Goal: Information Seeking & Learning: Learn about a topic

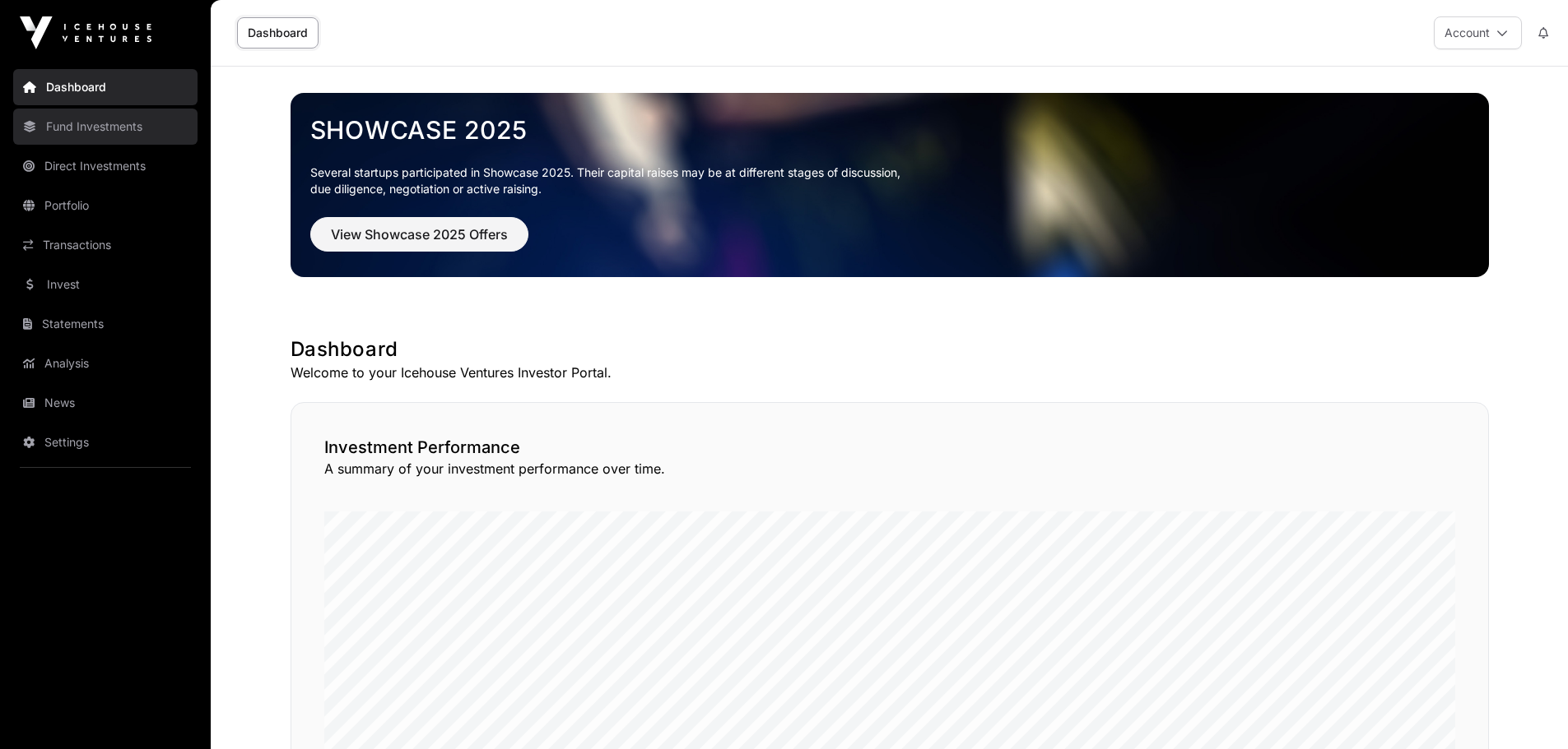
click at [84, 132] on link "Fund Investments" at bounding box center [105, 126] width 185 height 36
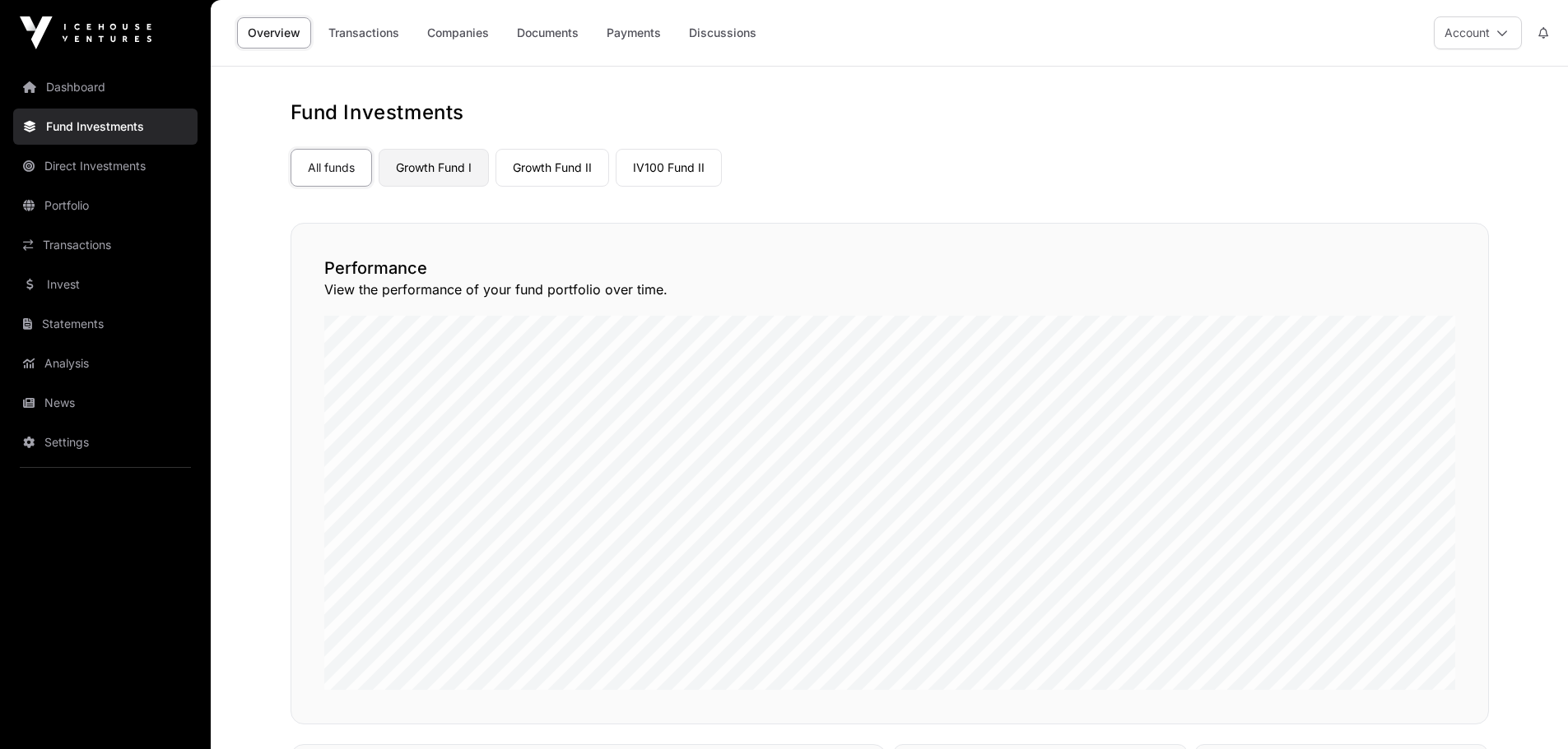
click at [420, 174] on link "Growth Fund I" at bounding box center [433, 168] width 110 height 38
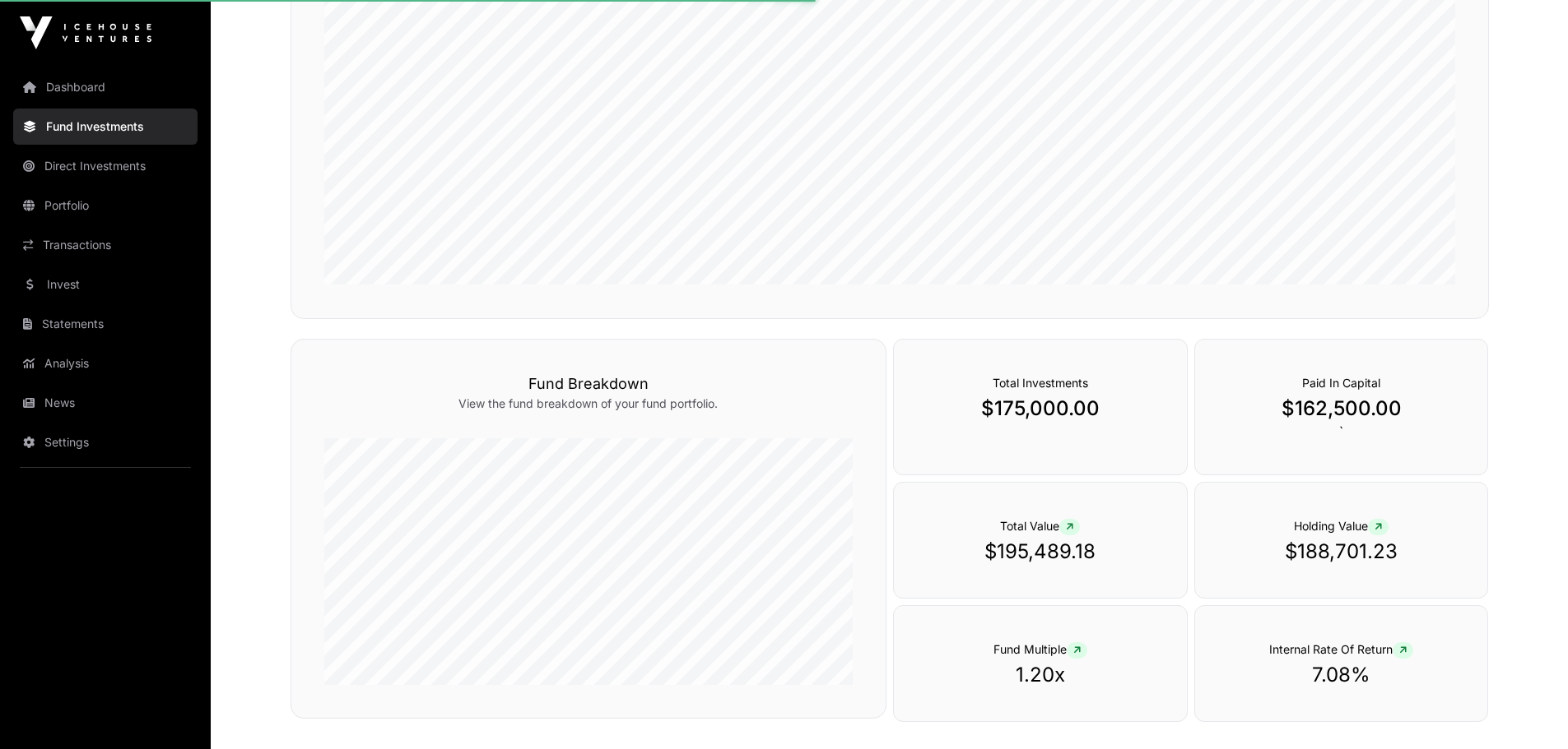
scroll to position [411, 0]
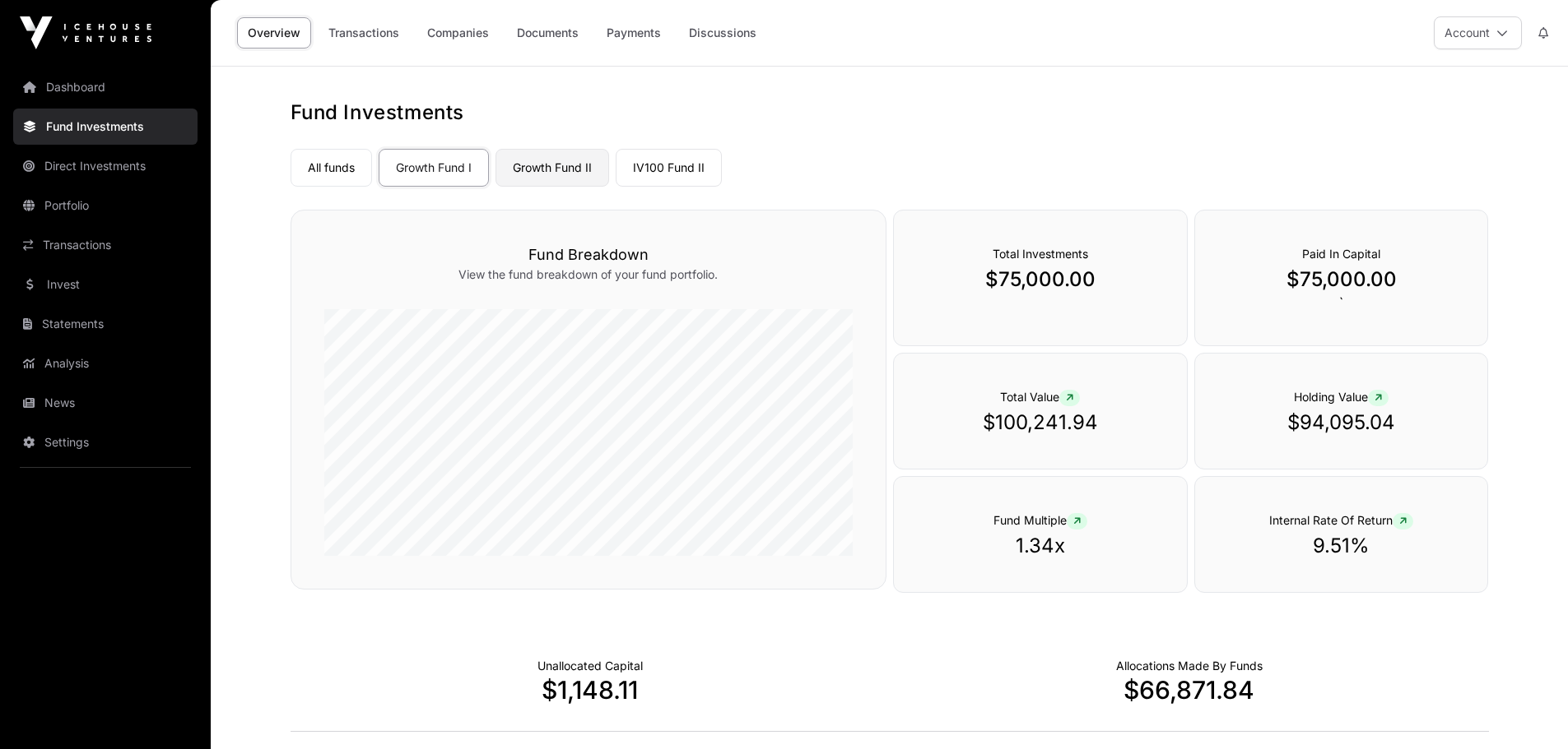
click at [542, 156] on link "Growth Fund II" at bounding box center [552, 168] width 113 height 38
click at [682, 169] on link "IV100 Fund II" at bounding box center [668, 168] width 106 height 38
click at [699, 166] on link "IV100 Fund II" at bounding box center [668, 168] width 106 height 38
click at [116, 167] on link "Direct Investments" at bounding box center [105, 166] width 185 height 36
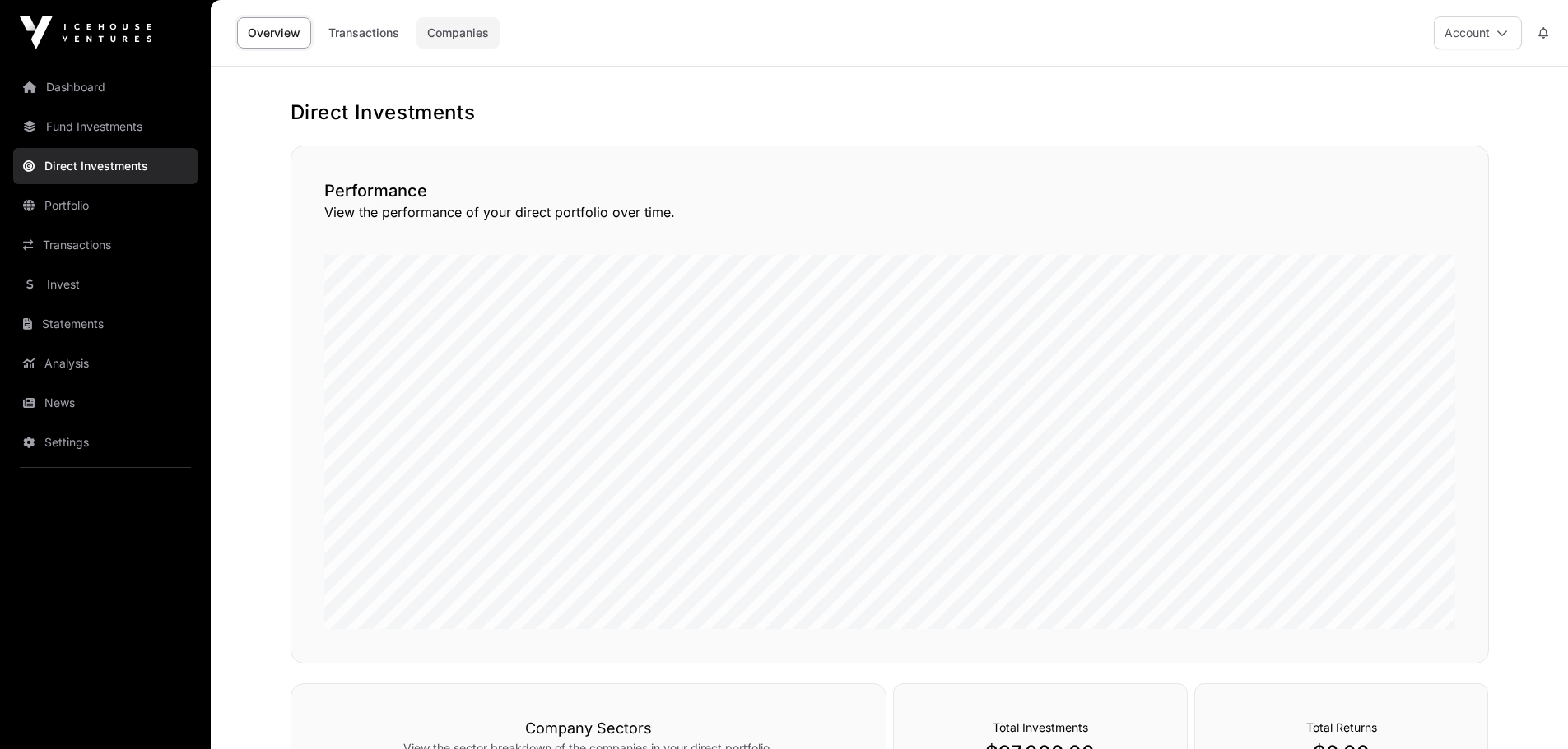
click at [459, 39] on link "Companies" at bounding box center [458, 32] width 83 height 31
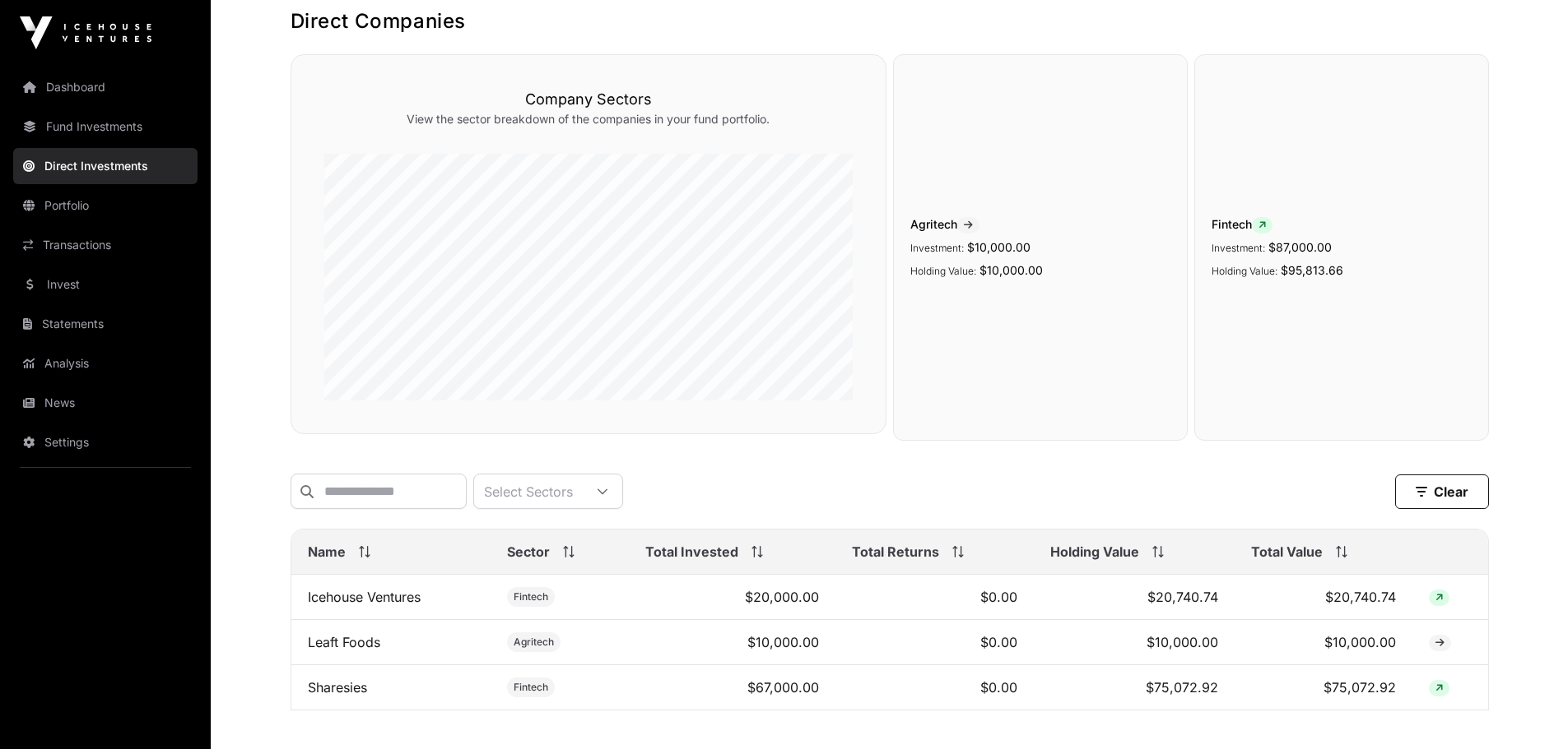
scroll to position [203, 0]
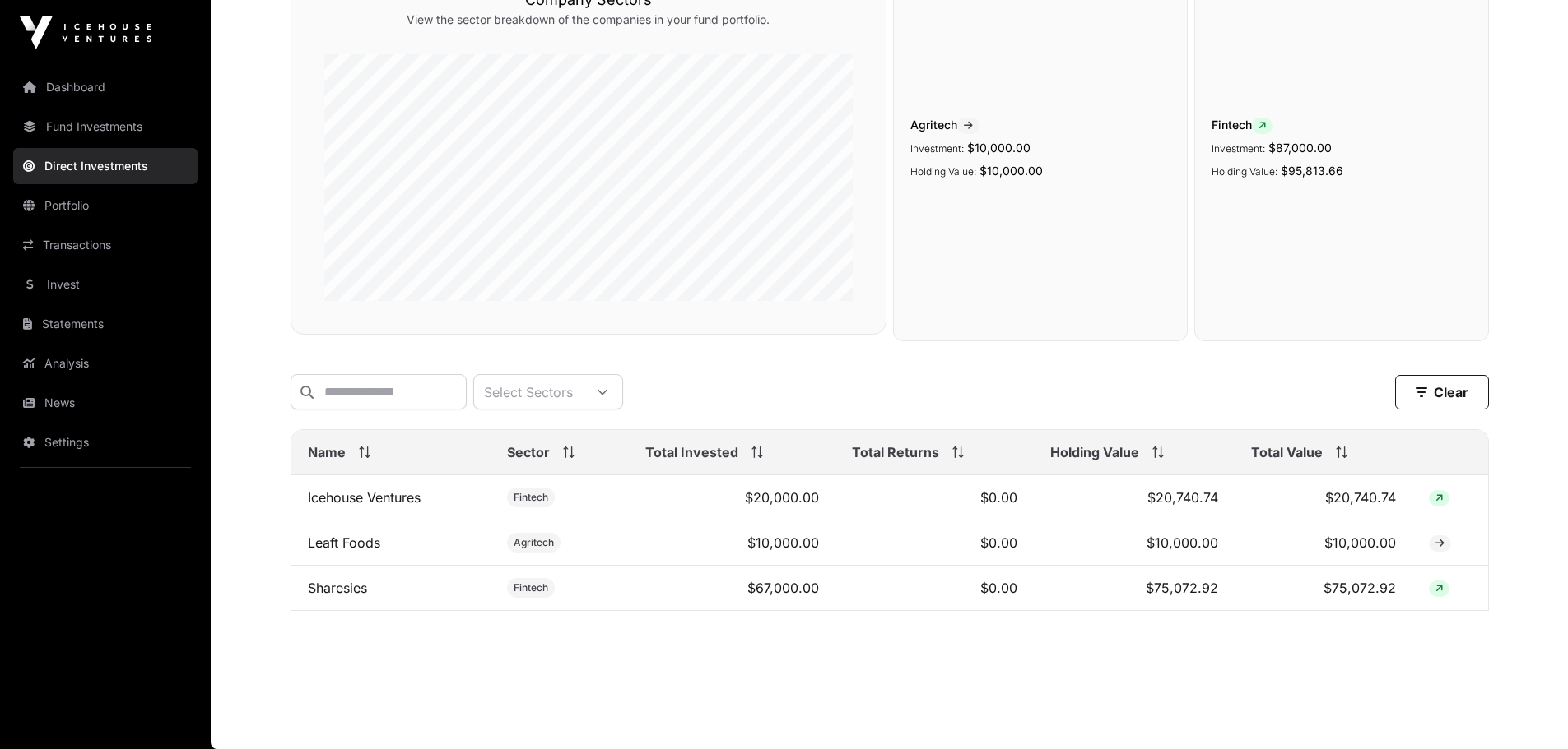
click at [1364, 668] on main "Direct Companies Company Sectors View the sector breakdown of the companies in …" at bounding box center [889, 313] width 1357 height 874
